Goal: Find specific page/section: Find specific page/section

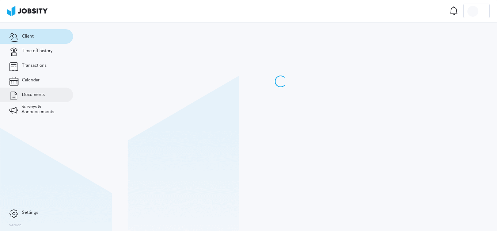
click at [24, 93] on span "Documents" at bounding box center [33, 94] width 23 height 5
click at [43, 95] on span "Documents" at bounding box center [33, 94] width 23 height 5
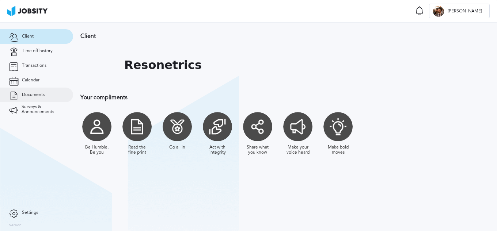
click at [46, 98] on link "Documents" at bounding box center [36, 95] width 73 height 15
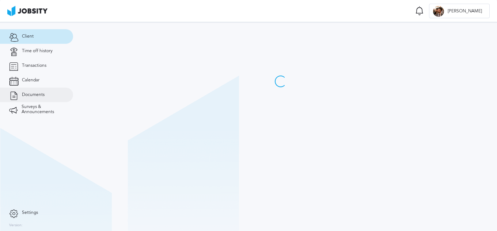
click at [26, 89] on link "Documents" at bounding box center [36, 95] width 73 height 15
click at [43, 96] on span "Documents" at bounding box center [33, 94] width 23 height 5
